Goal: Task Accomplishment & Management: Complete application form

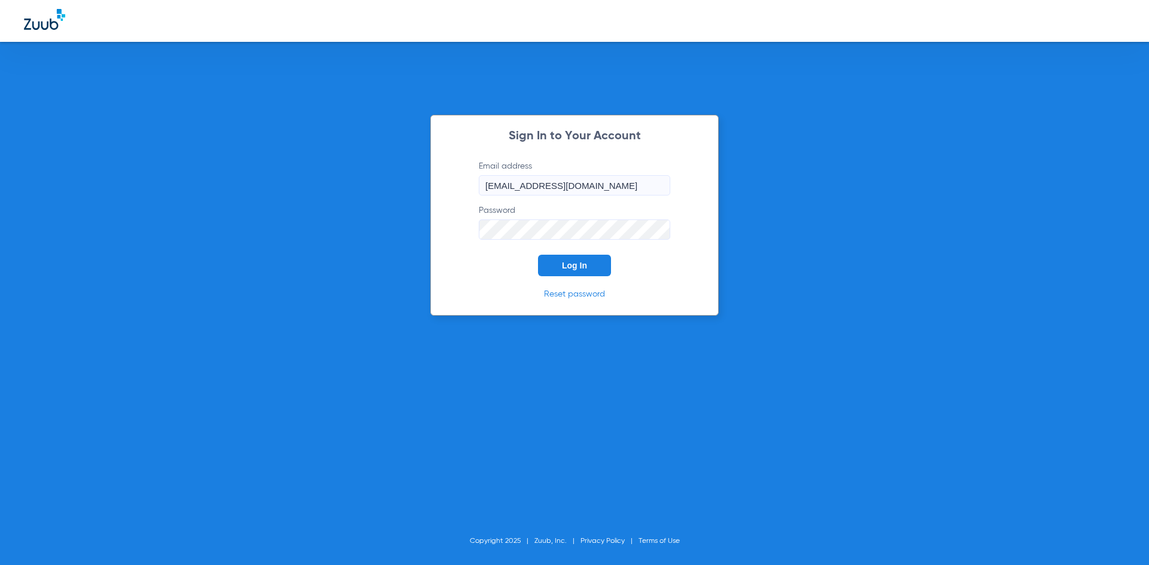
click at [560, 264] on button "Log In" at bounding box center [574, 266] width 73 height 22
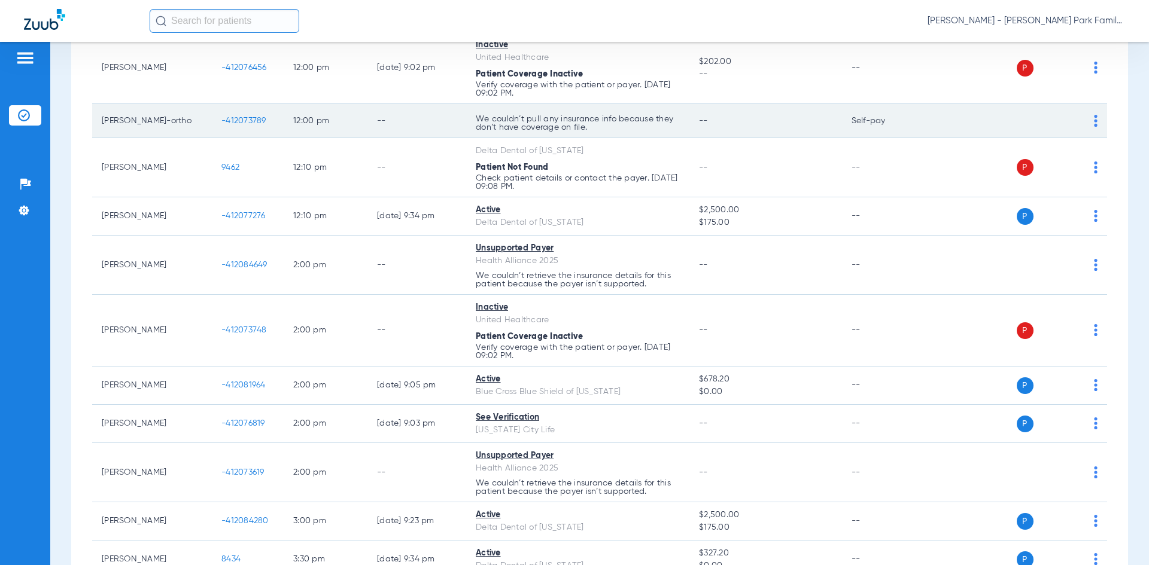
scroll to position [838, 0]
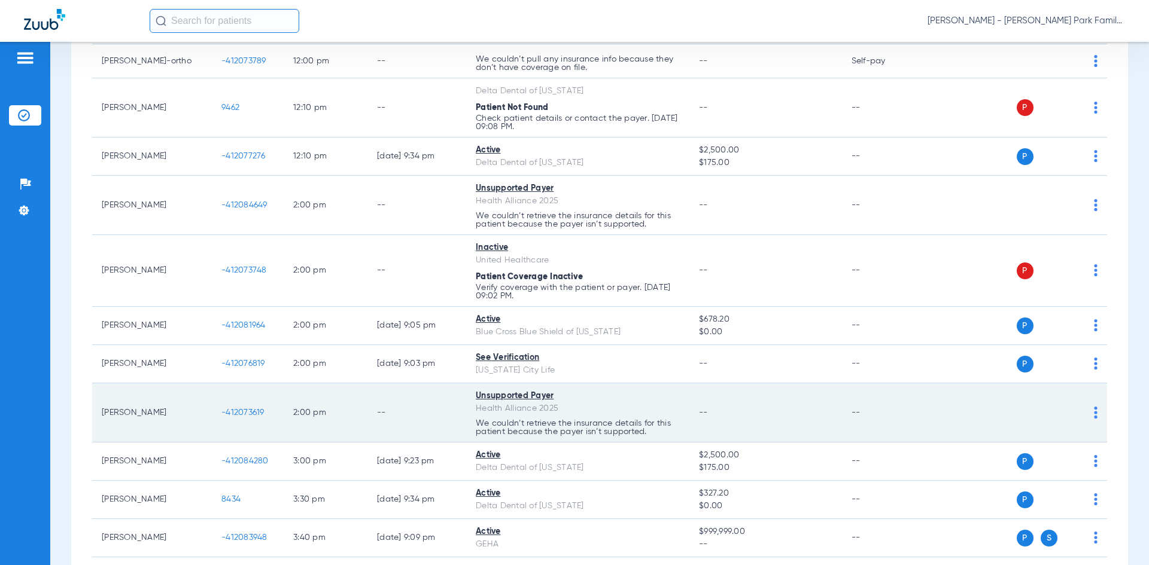
click at [251, 417] on span "-412073619" at bounding box center [242, 413] width 43 height 8
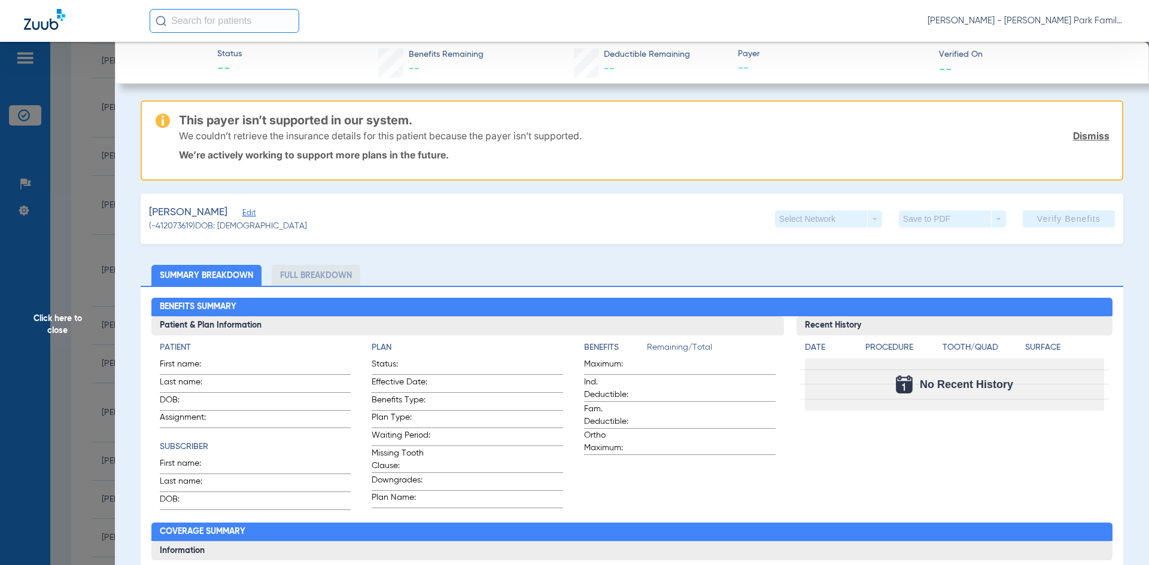
click at [242, 215] on span "Edit" at bounding box center [247, 214] width 11 height 11
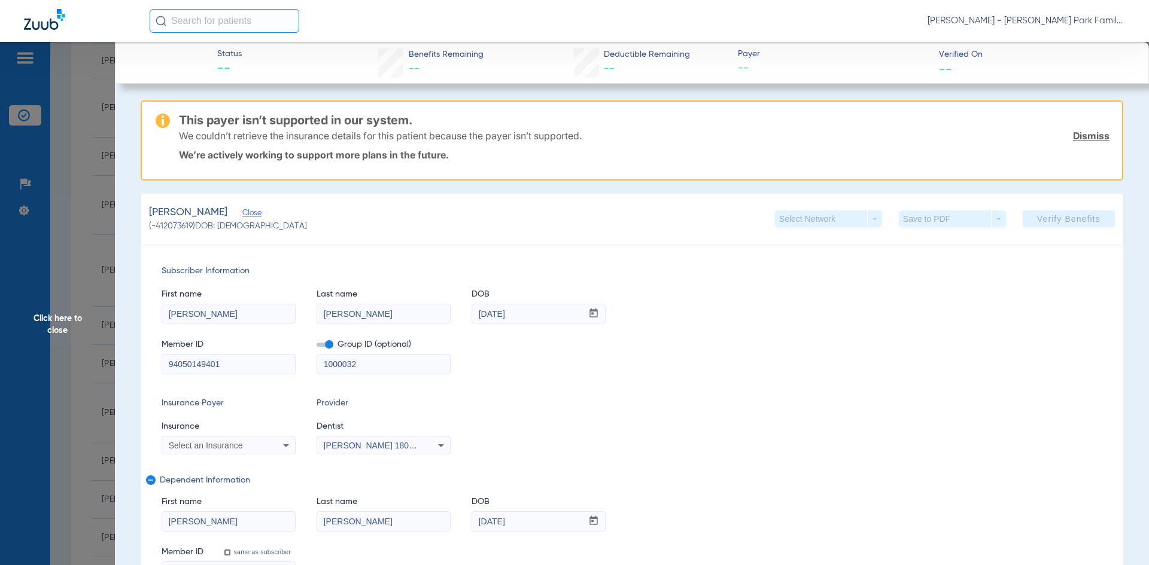
click at [288, 225] on div "[PERSON_NAME], [PERSON_NAME] (-412073619) DOB: [DEMOGRAPHIC_DATA] Select Networ…" at bounding box center [632, 219] width 982 height 50
click at [830, 218] on div "Select Network arrow_drop_down" at bounding box center [828, 219] width 107 height 17
click at [1087, 136] on link "Dismiss" at bounding box center [1091, 136] width 36 height 12
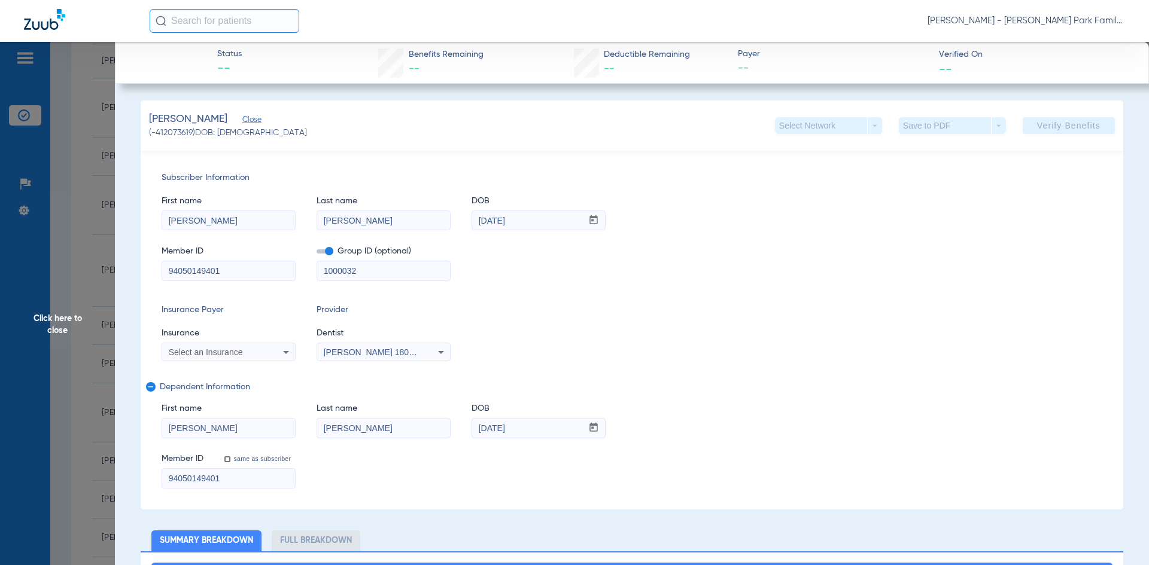
drag, startPoint x: 35, startPoint y: 340, endPoint x: 52, endPoint y: 315, distance: 30.7
click at [36, 340] on span "Click here to close" at bounding box center [57, 324] width 115 height 565
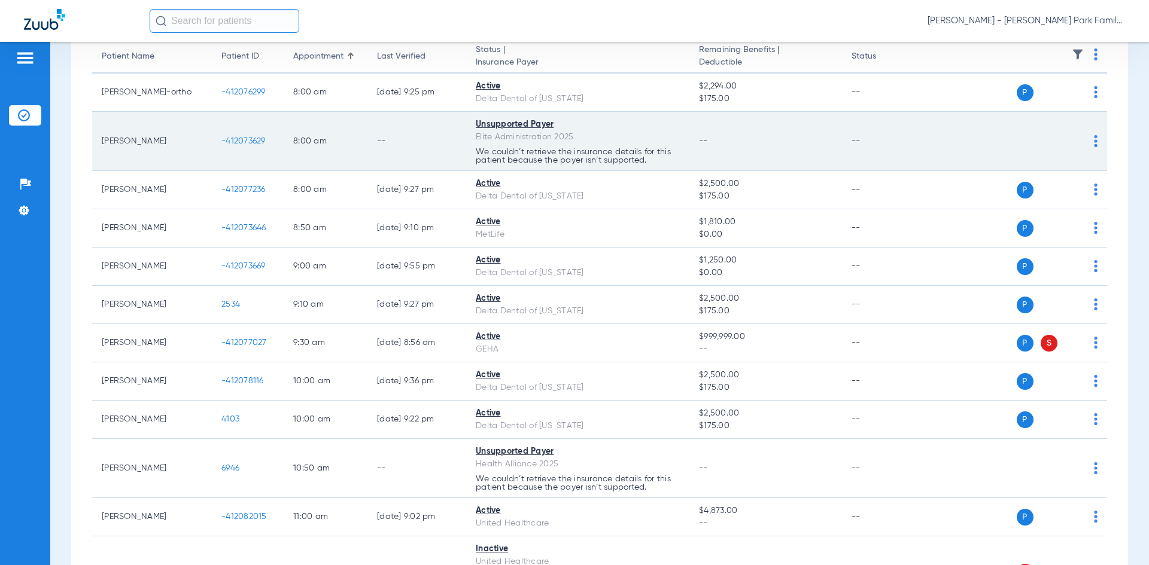
scroll to position [0, 0]
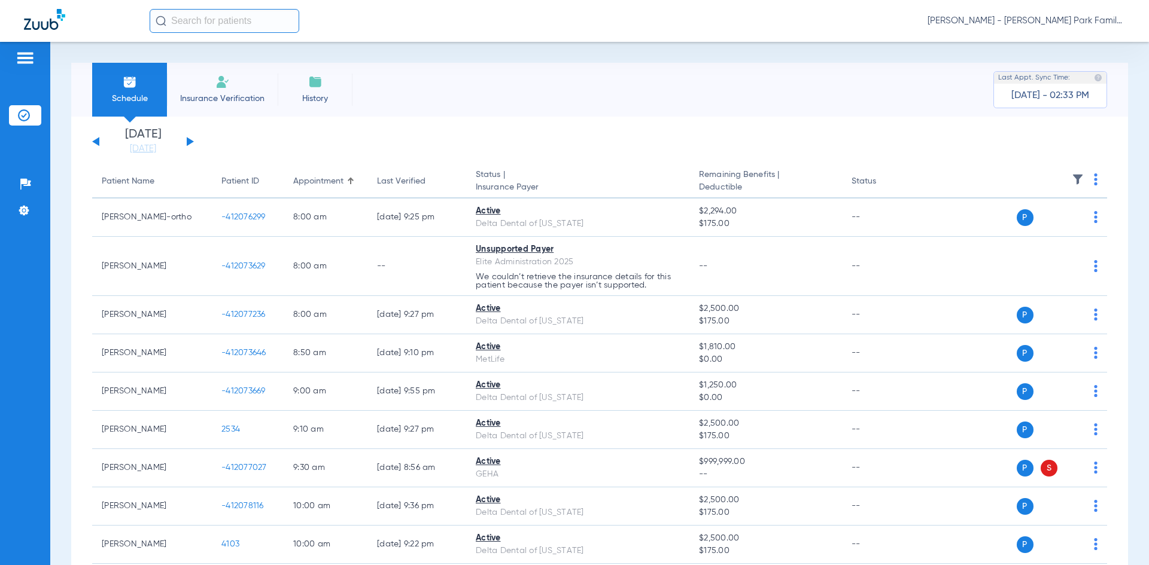
click at [202, 89] on li "Insurance Verification" at bounding box center [222, 90] width 111 height 54
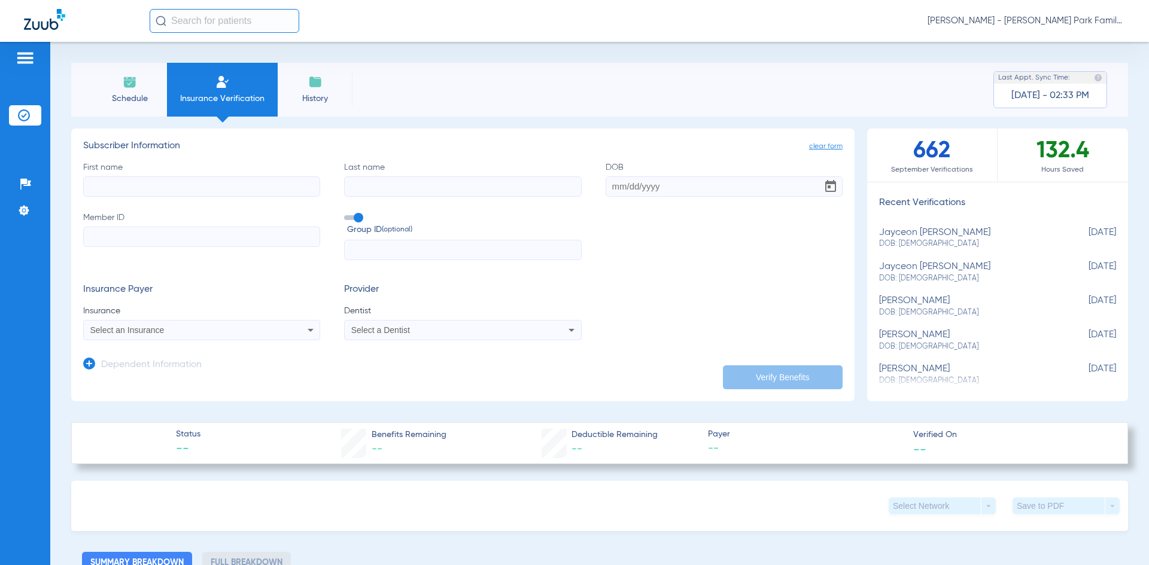
click at [250, 183] on input "First name" at bounding box center [201, 186] width 237 height 20
click at [236, 189] on input "First name Required" at bounding box center [201, 186] width 237 height 20
type input "[PERSON_NAME]"
type input "[DATE]"
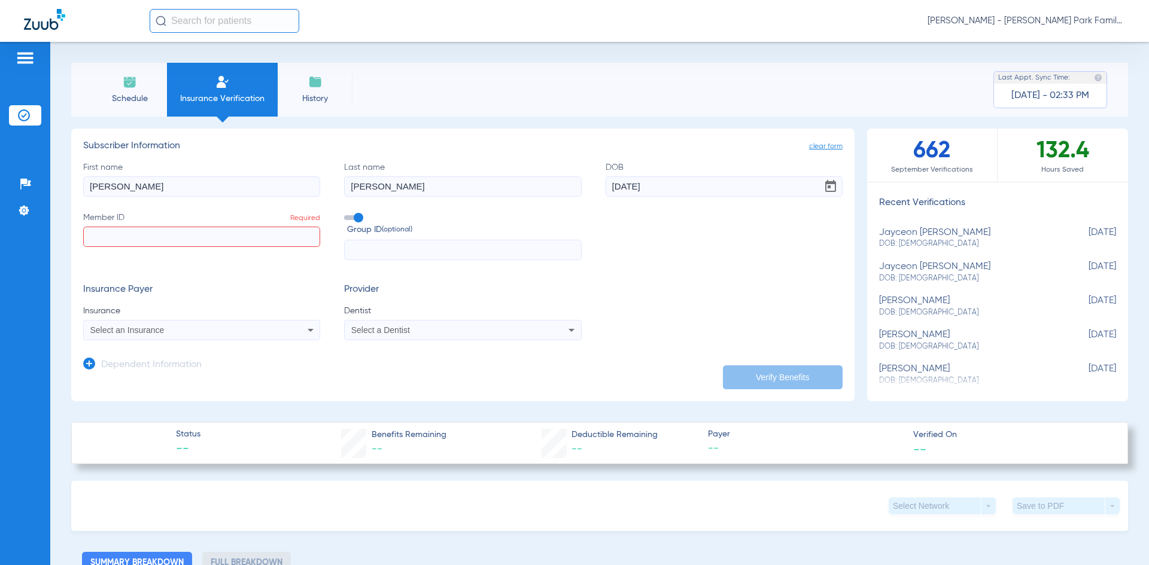
click at [224, 224] on label "Member ID Required" at bounding box center [201, 236] width 237 height 49
click at [224, 227] on input "Member ID Required" at bounding box center [201, 237] width 237 height 20
click at [227, 237] on input "Member ID Required" at bounding box center [201, 237] width 237 height 20
paste input "988375539"
type input "988375539"
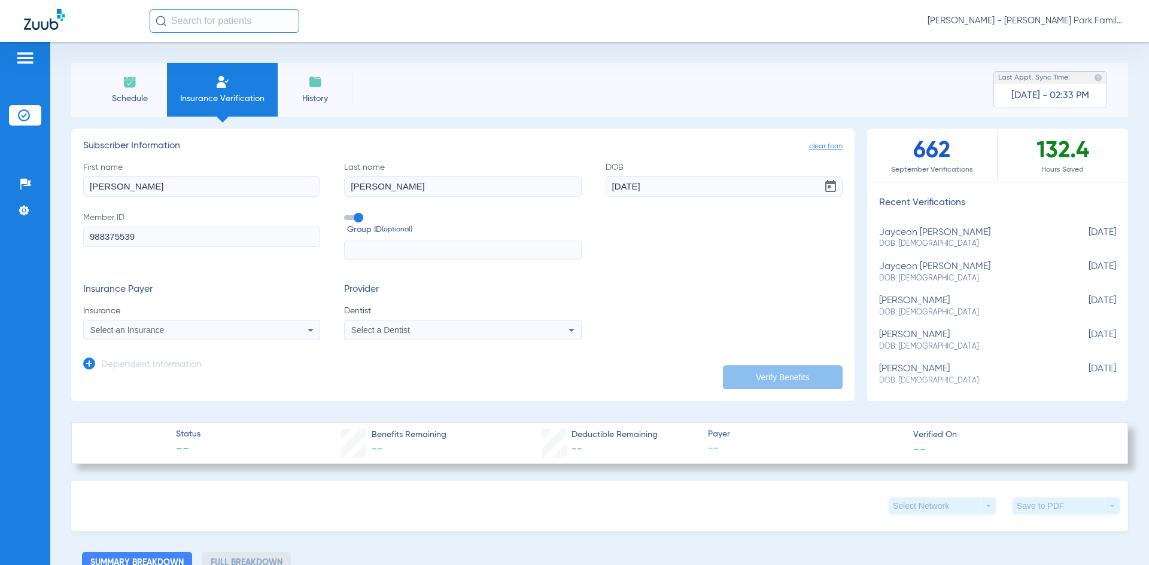
click at [509, 247] on input "text" at bounding box center [462, 250] width 237 height 20
paste input "1493092"
type input "1493092"
click at [245, 342] on app-dependent-form "Dependent Information" at bounding box center [462, 360] width 759 height 40
click at [245, 340] on mat-select "Select an Insurance" at bounding box center [201, 330] width 237 height 20
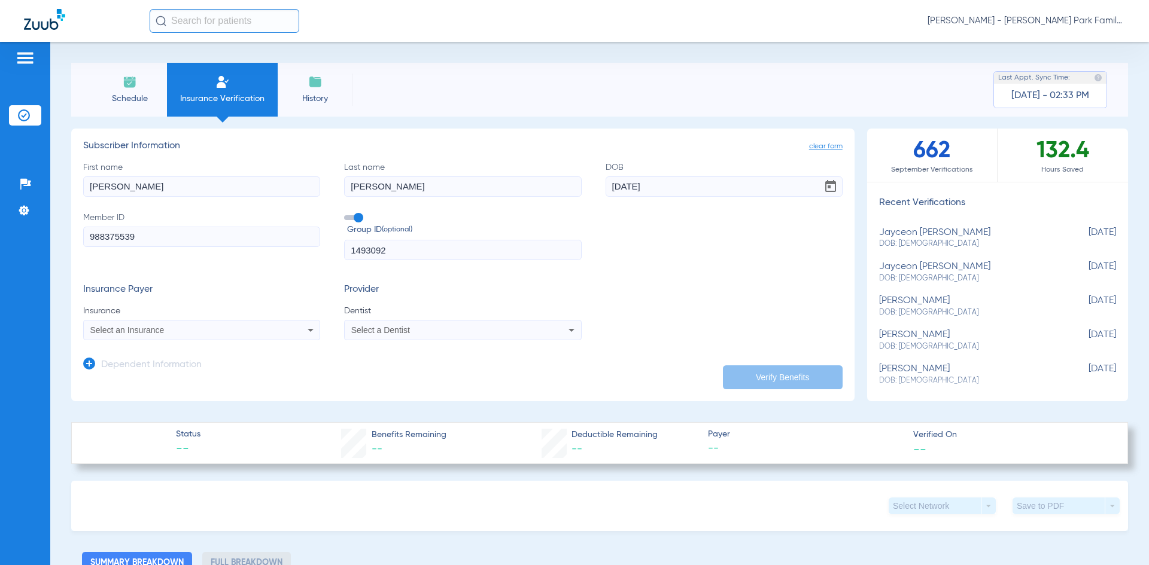
click at [245, 335] on div "Select an Insurance" at bounding box center [202, 330] width 236 height 14
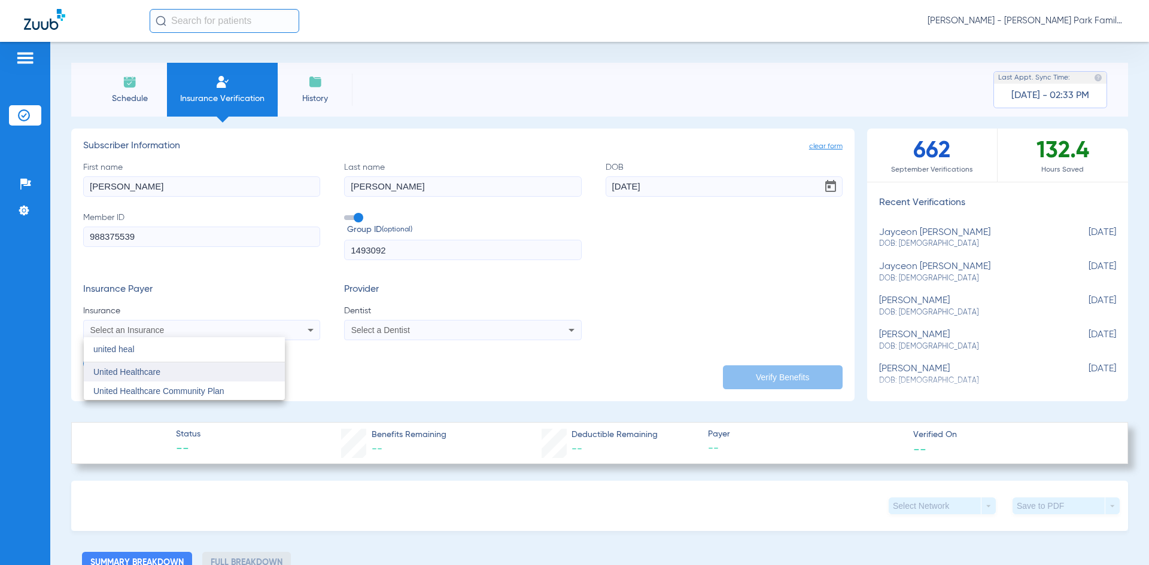
type input "united heal"
click at [210, 378] on mat-option "United Healthcare" at bounding box center [184, 372] width 201 height 19
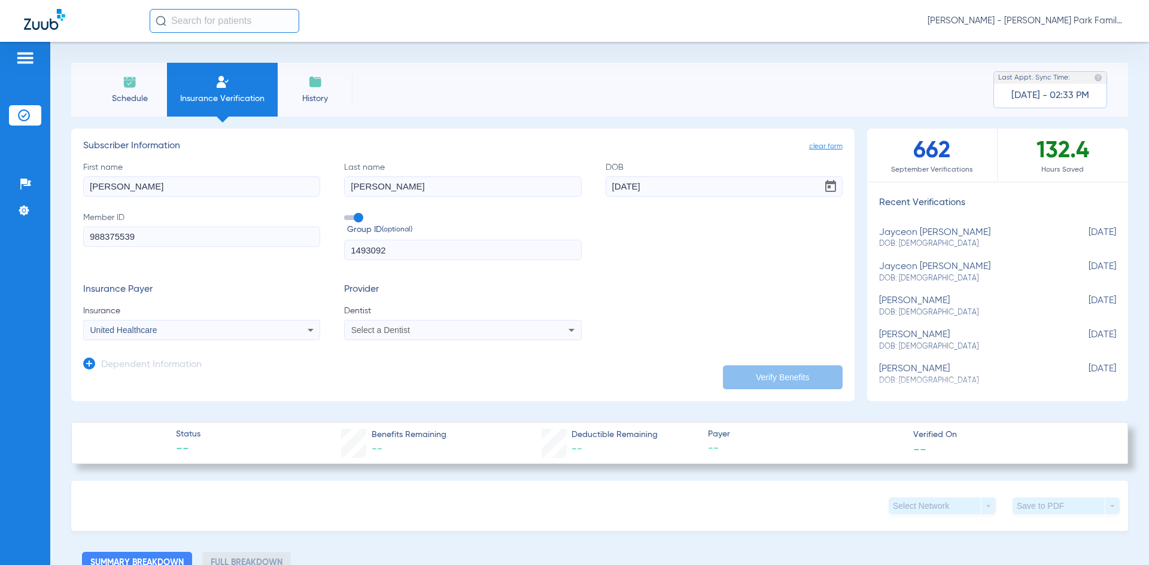
click at [564, 339] on mat-select "Select a Dentist" at bounding box center [462, 330] width 237 height 20
click at [564, 334] on icon at bounding box center [571, 330] width 14 height 14
type input "[PERSON_NAME]"
click at [512, 368] on mat-option "[PERSON_NAME] 1801046651" at bounding box center [443, 372] width 201 height 19
click at [751, 375] on button "Verify Benefits" at bounding box center [783, 378] width 120 height 24
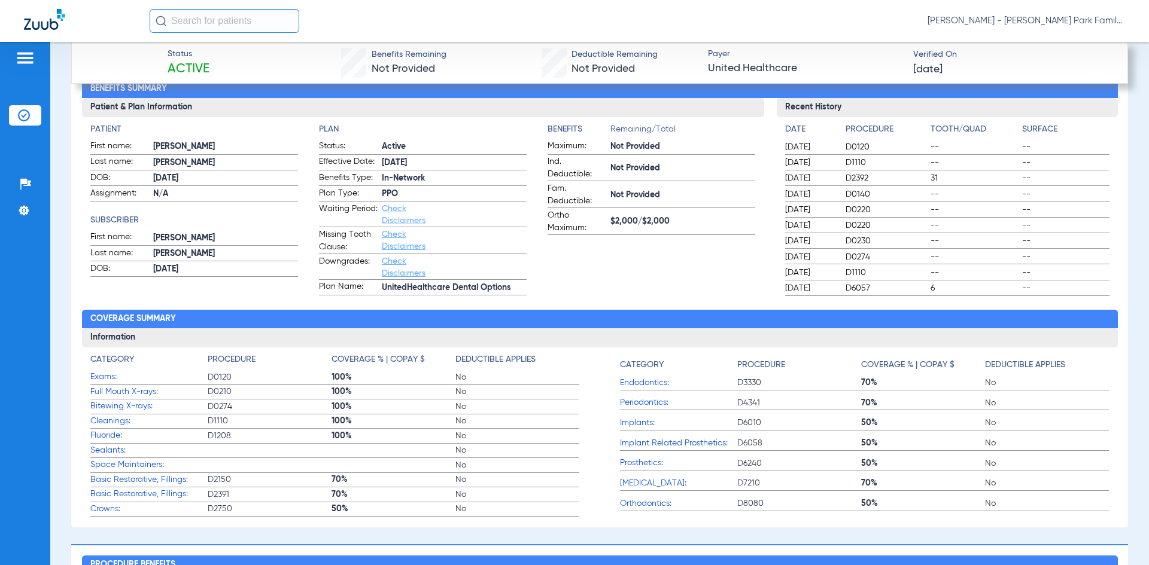
scroll to position [501, 0]
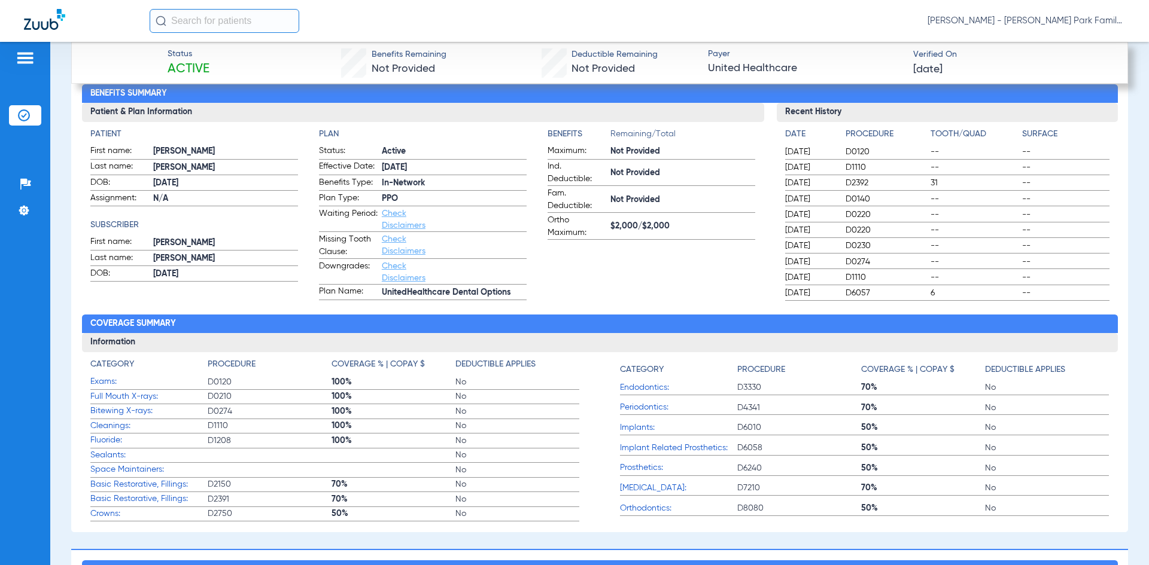
click at [713, 233] on label "Ortho Maximum: $2,000/$2,000" at bounding box center [651, 227] width 208 height 26
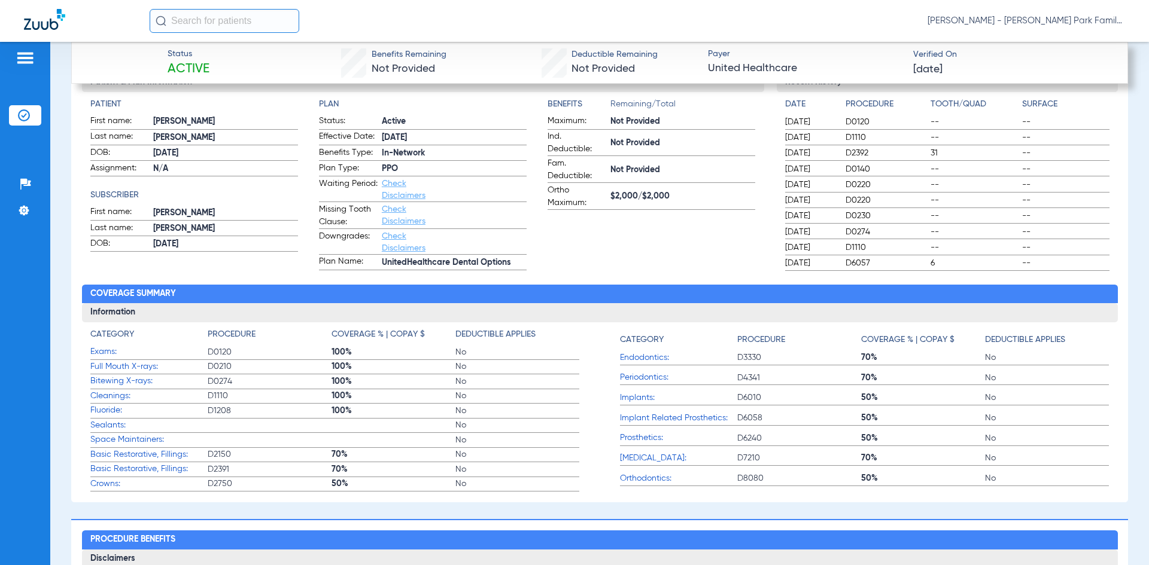
scroll to position [0, 0]
